Goal: Task Accomplishment & Management: Use online tool/utility

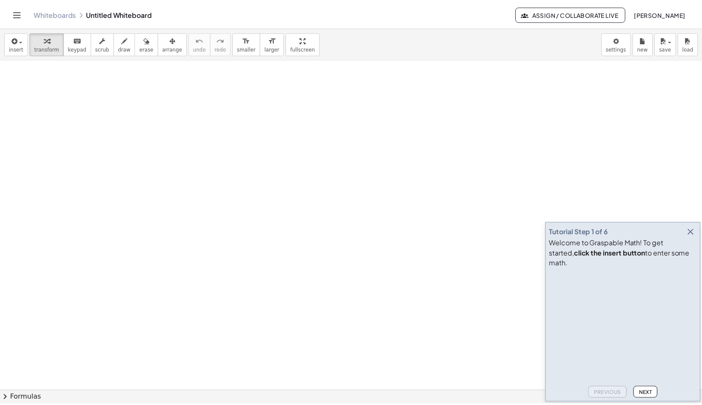
scroll to position [85, 0]
click at [16, 12] on icon "Toggle navigation" at bounding box center [17, 14] width 10 height 10
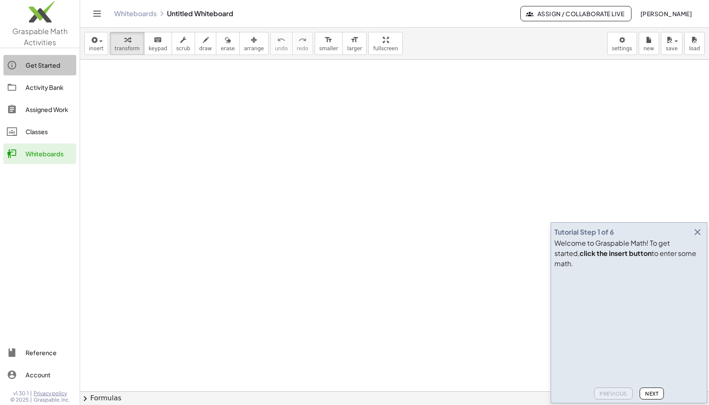
click at [37, 63] on div "Get Started" at bounding box center [49, 65] width 47 height 10
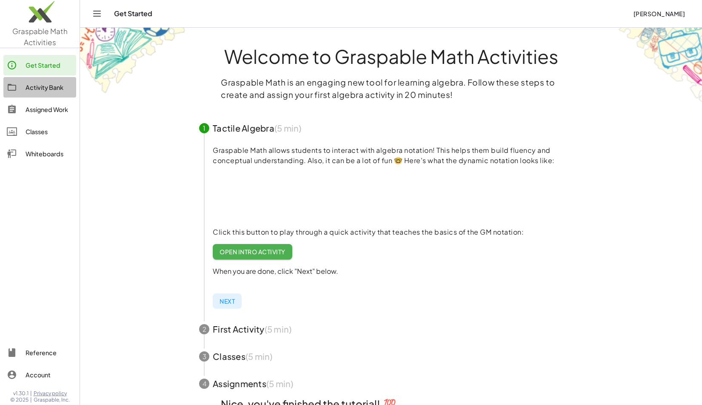
click at [42, 87] on div "Activity Bank" at bounding box center [49, 87] width 47 height 10
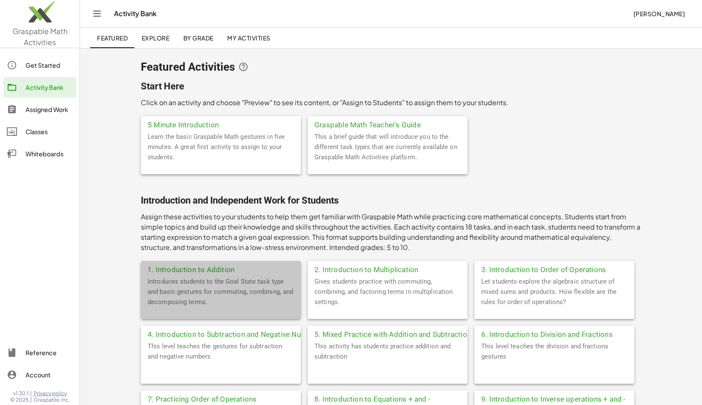
click at [191, 267] on div "1. Introduction to Addition" at bounding box center [221, 268] width 160 height 15
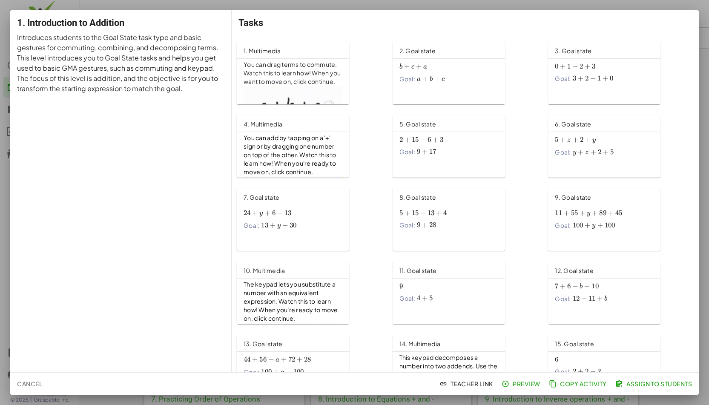
click at [479, 6] on div at bounding box center [354, 202] width 709 height 405
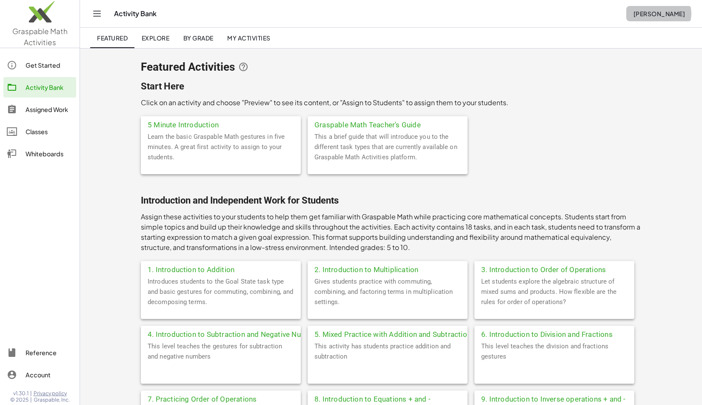
click at [671, 14] on span "[PERSON_NAME]" at bounding box center [659, 14] width 52 height 8
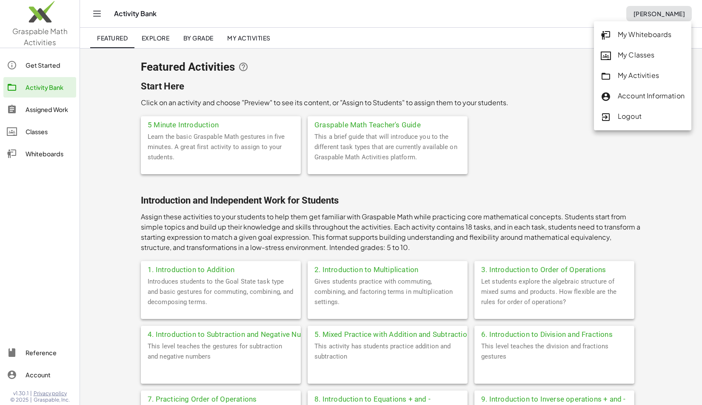
click at [647, 116] on div "Logout" at bounding box center [643, 116] width 84 height 11
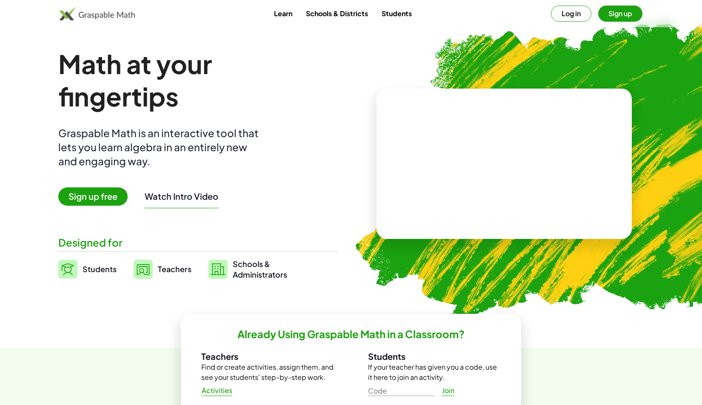
click at [92, 265] on span "Students" at bounding box center [100, 269] width 34 height 10
click at [181, 269] on span "Teachers" at bounding box center [175, 269] width 34 height 10
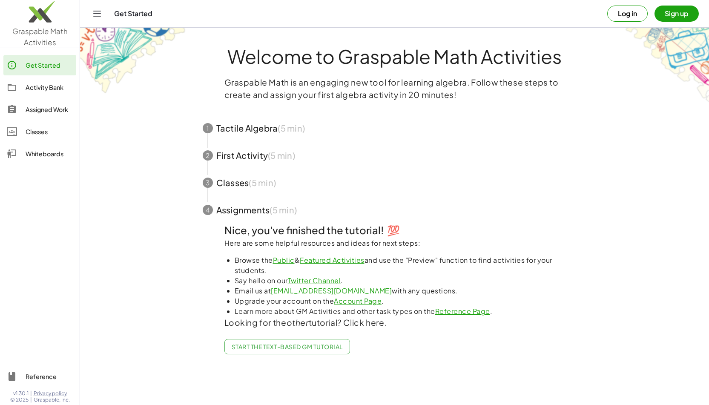
click at [49, 86] on div "Activity Bank" at bounding box center [49, 87] width 47 height 10
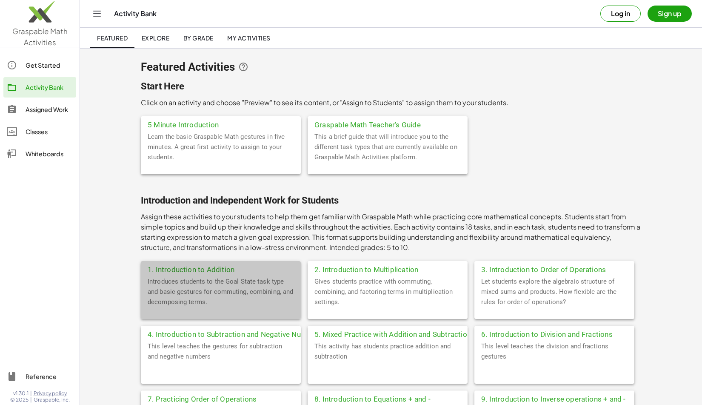
click at [223, 272] on div "1. Introduction to Addition" at bounding box center [221, 268] width 160 height 15
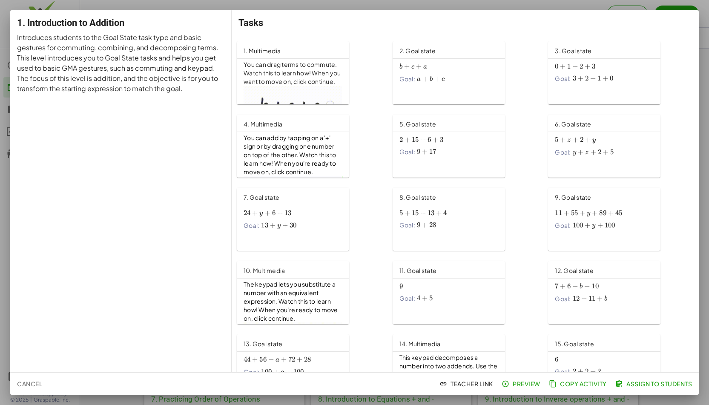
drag, startPoint x: 45, startPoint y: 1, endPoint x: 511, endPoint y: 366, distance: 592.2
click at [511, 366] on link "14. Multimedia This keypad decomposes a number into two addends. Use the keypad…" at bounding box center [465, 365] width 146 height 63
drag, startPoint x: 457, startPoint y: 385, endPoint x: 377, endPoint y: 383, distance: 80.5
click at [377, 383] on div "Cancel Teacher Link Preview Copy Activity Assign to Students" at bounding box center [354, 383] width 688 height 22
click at [466, 384] on span "Teacher Link" at bounding box center [467, 384] width 52 height 8
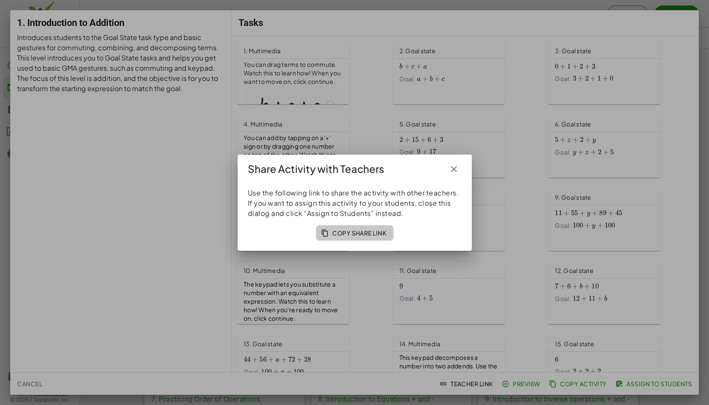
click at [360, 232] on span "Copy Share Link" at bounding box center [355, 233] width 64 height 8
click at [454, 169] on icon "button" at bounding box center [454, 169] width 10 height 10
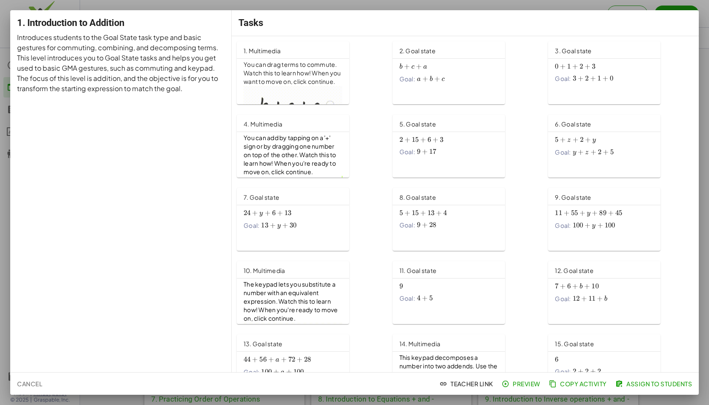
click at [643, 384] on span "Assign to Students" at bounding box center [654, 384] width 75 height 8
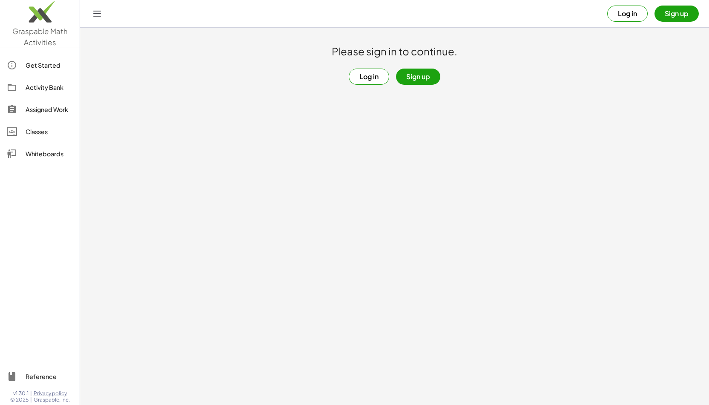
click at [372, 79] on button "Log in" at bounding box center [369, 77] width 40 height 16
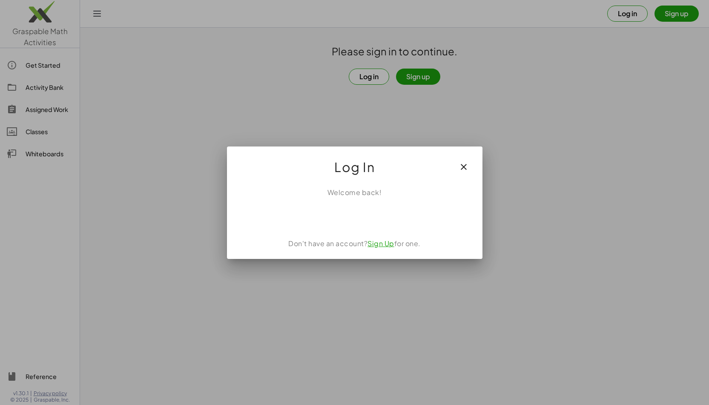
click at [662, 77] on div at bounding box center [354, 202] width 709 height 405
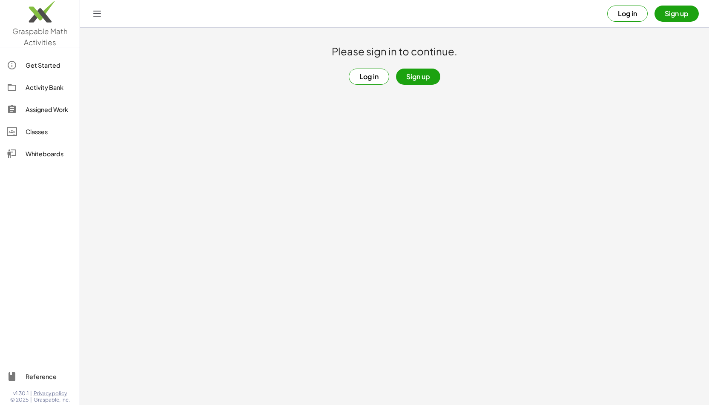
click at [40, 20] on img at bounding box center [40, 14] width 80 height 36
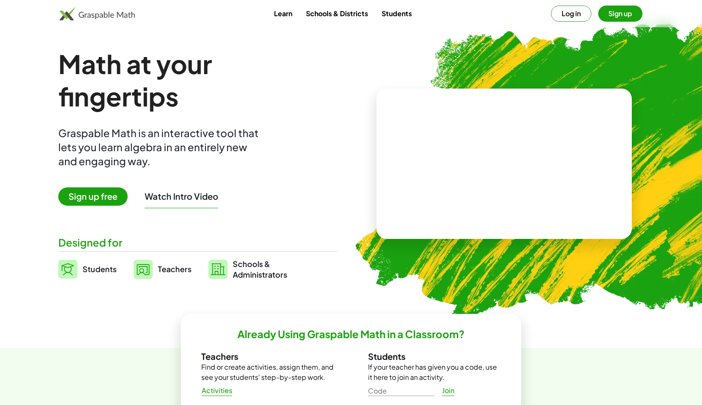
click at [172, 268] on span "Teachers" at bounding box center [175, 269] width 34 height 10
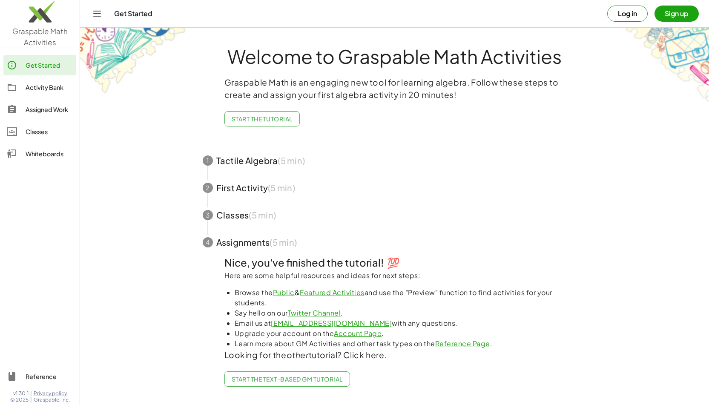
click at [623, 16] on button "Log in" at bounding box center [627, 14] width 40 height 16
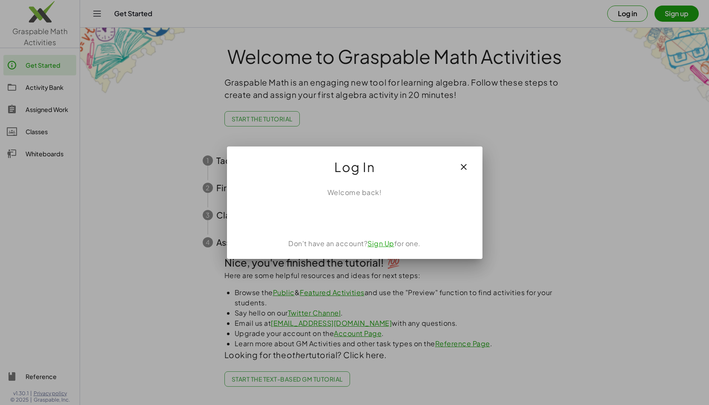
click at [591, 139] on div at bounding box center [354, 202] width 709 height 405
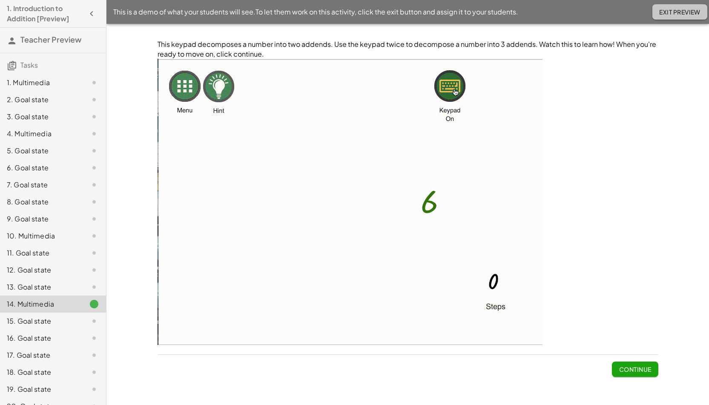
click at [687, 11] on span "Exit Preview" at bounding box center [679, 12] width 41 height 8
